Goal: Information Seeking & Learning: Learn about a topic

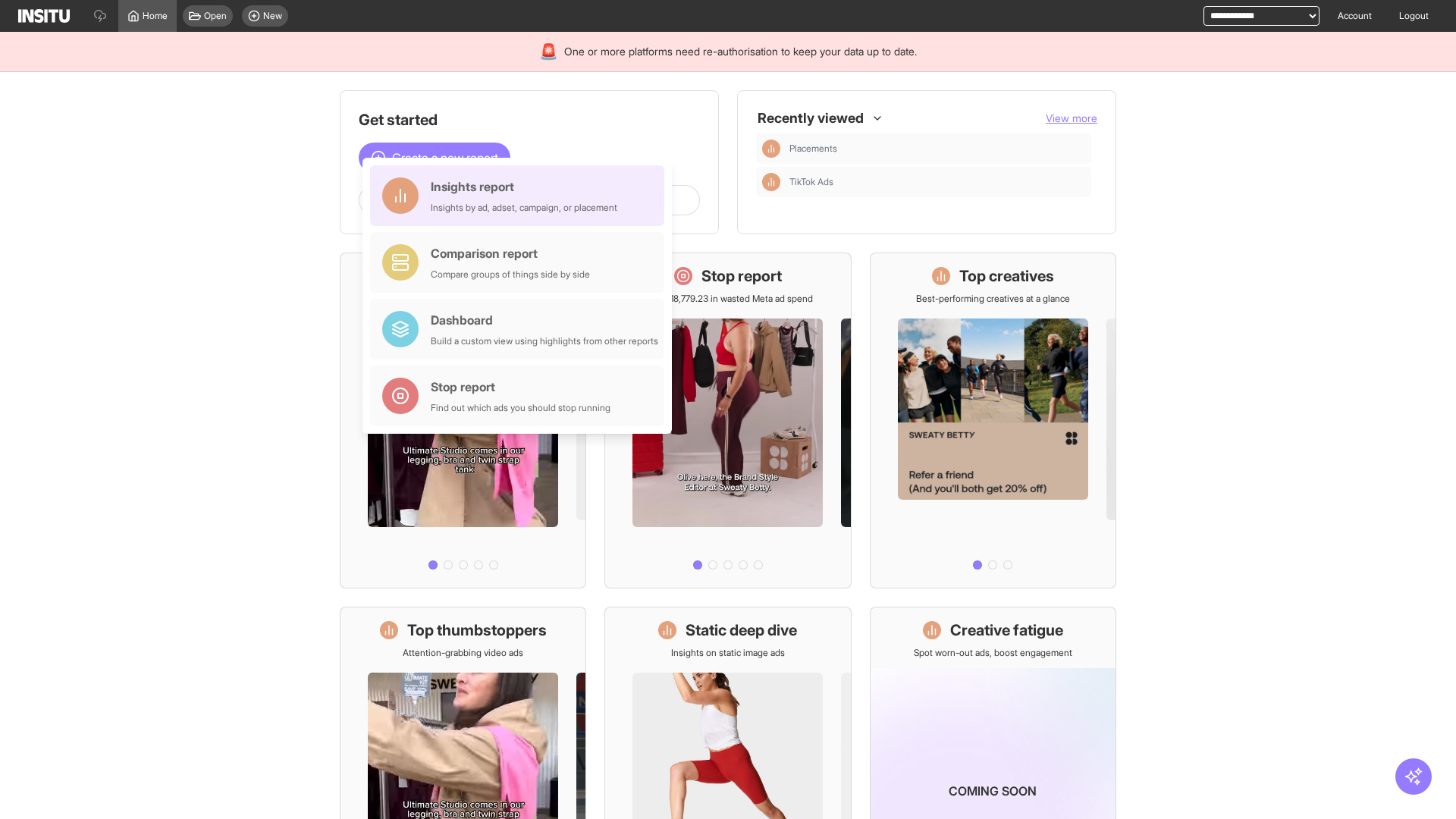
click at [521, 195] on div "Insights report Insights by ad, adset, campaign, or placement" at bounding box center [524, 196] width 187 height 37
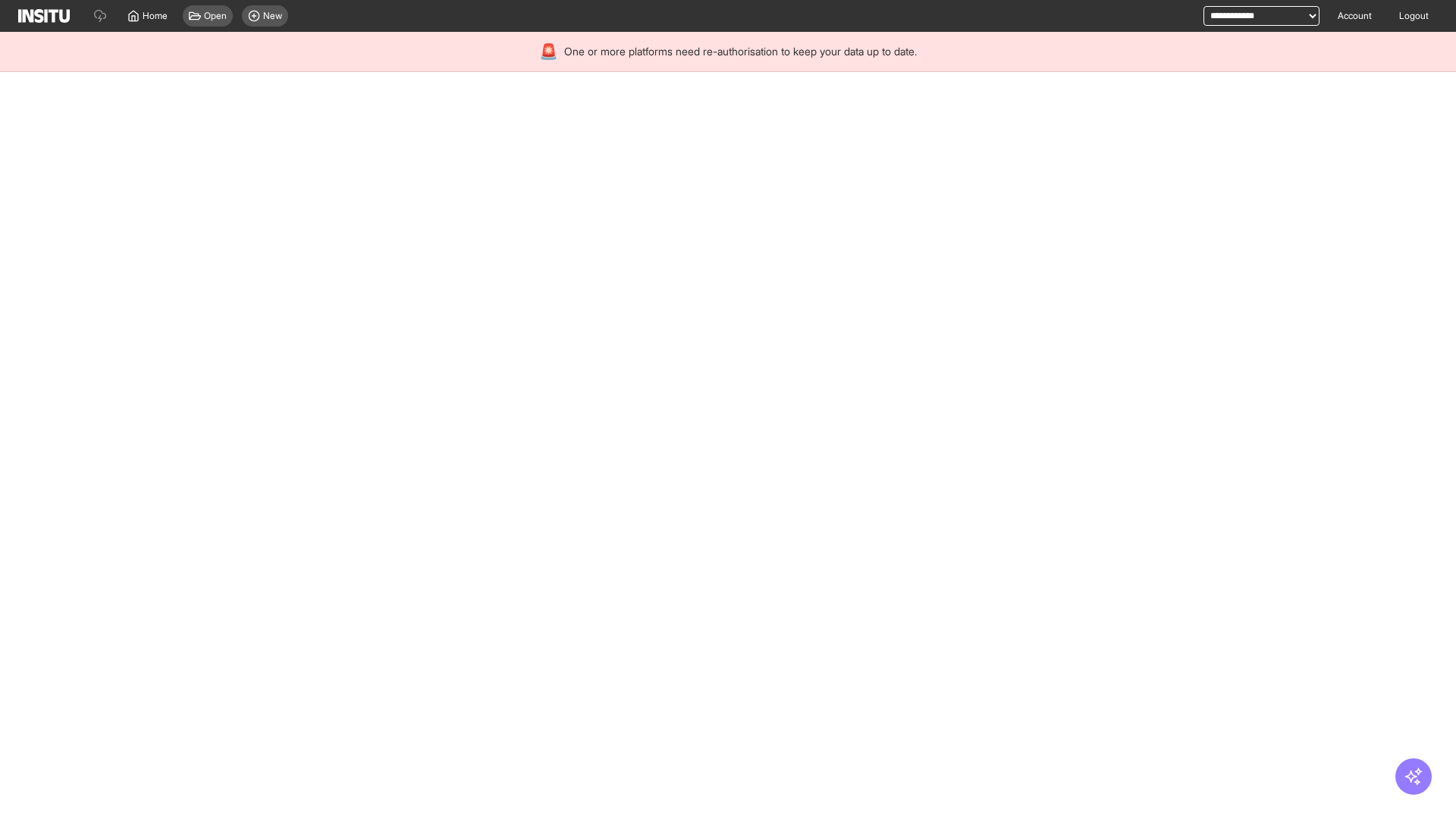
select select "**"
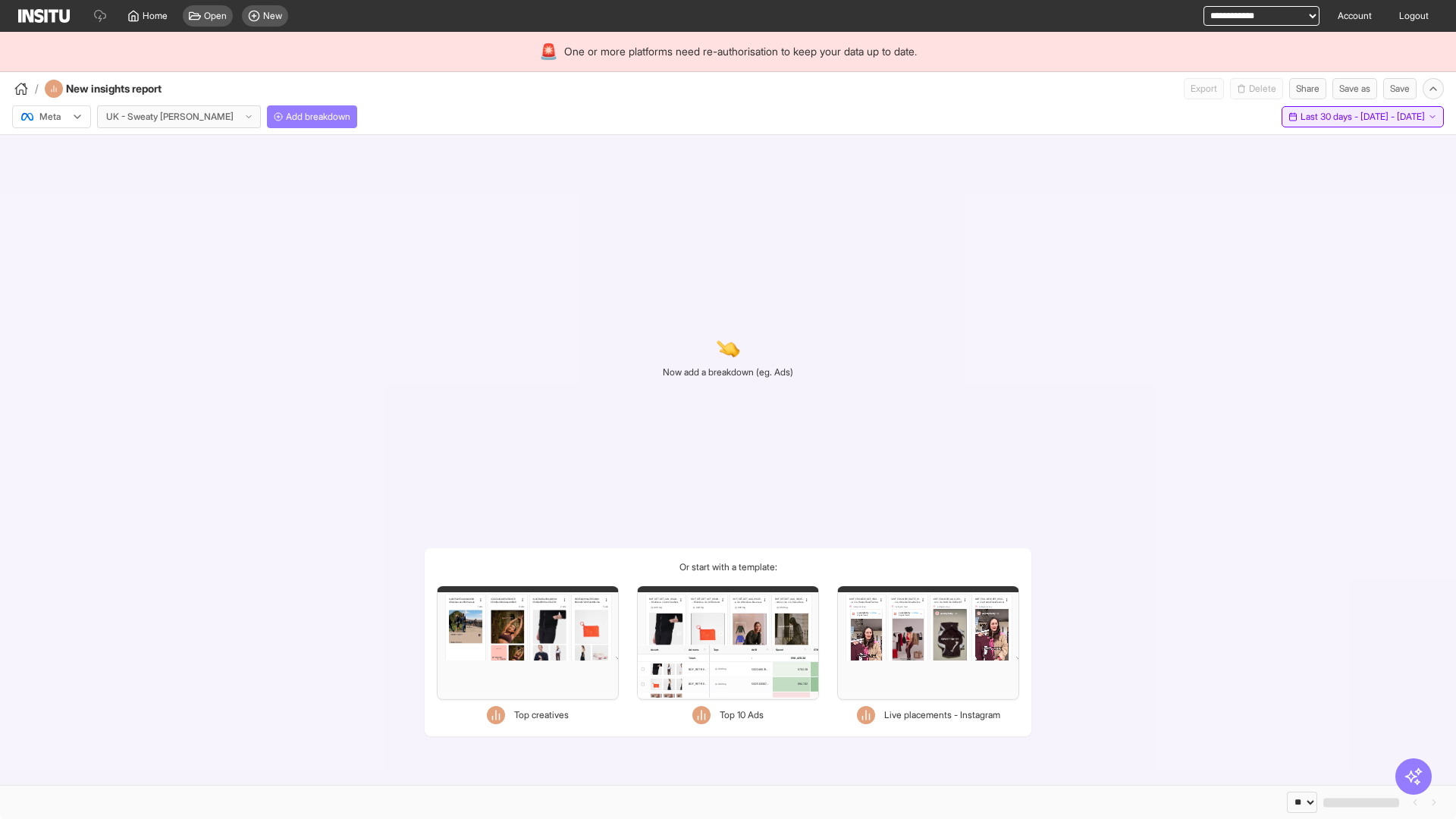
click at [1332, 117] on span "Last 30 days - [DATE] - [DATE]" at bounding box center [1363, 117] width 125 height 13
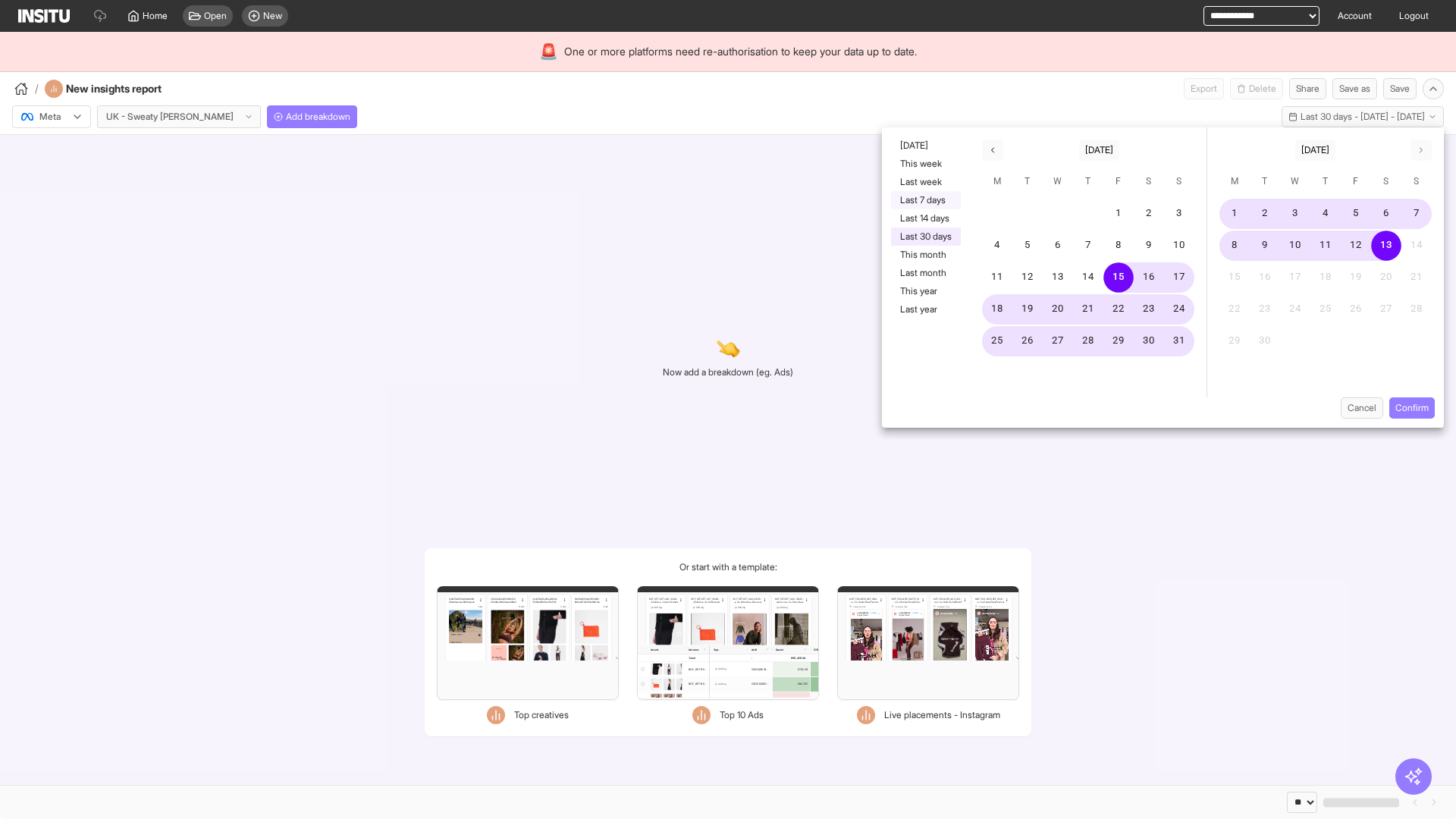
click at [924, 200] on button "Last 7 days" at bounding box center [926, 200] width 70 height 18
